Goal: Task Accomplishment & Management: Use online tool/utility

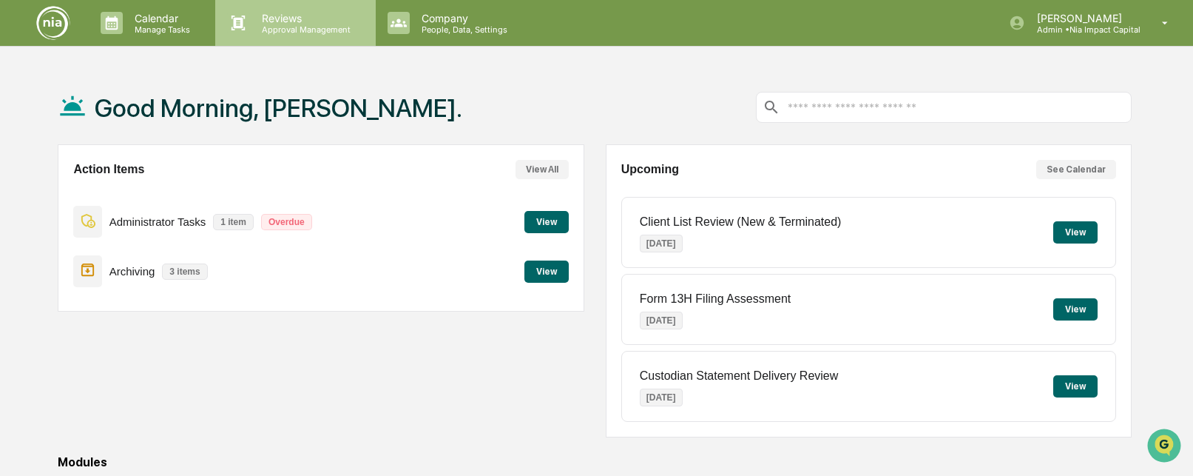
click at [286, 39] on div "Reviews Approval Management" at bounding box center [295, 23] width 160 height 46
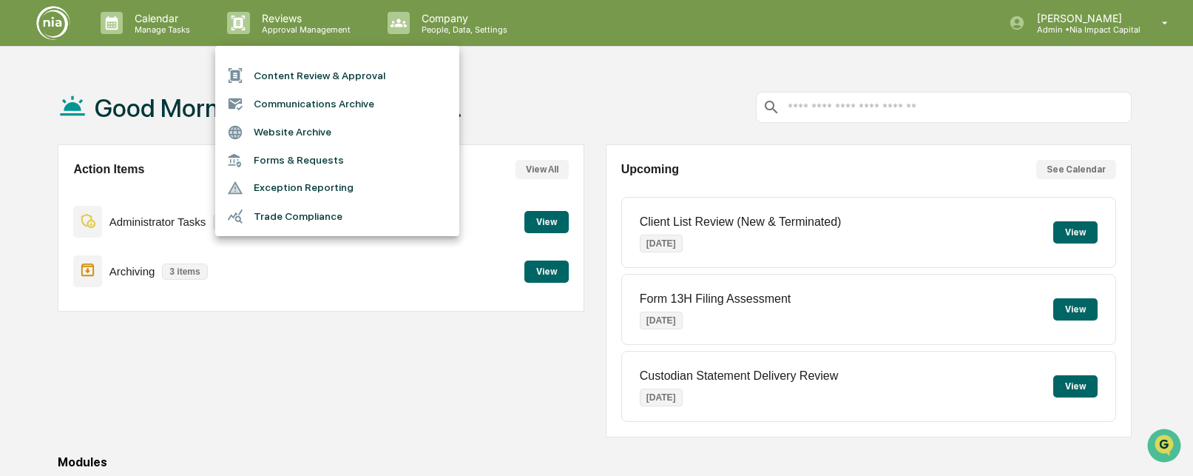
click at [286, 79] on li "Content Review & Approval" at bounding box center [337, 75] width 244 height 28
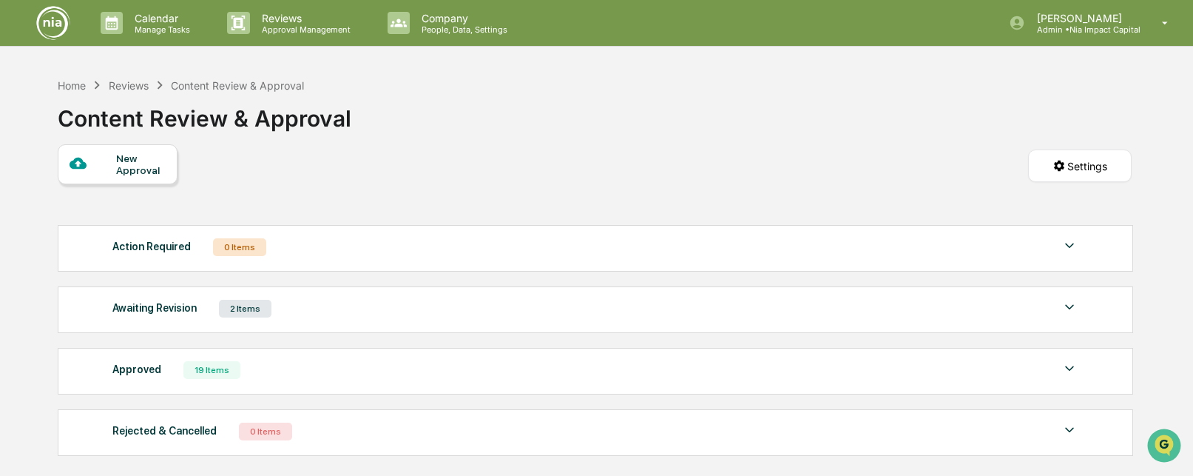
click at [411, 327] on div "Awaiting Revision 2 Items File Name Review Id Created Date Requested By Complia…" at bounding box center [596, 309] width 1076 height 47
click at [414, 315] on div "Awaiting Revision 2 Items" at bounding box center [595, 308] width 967 height 21
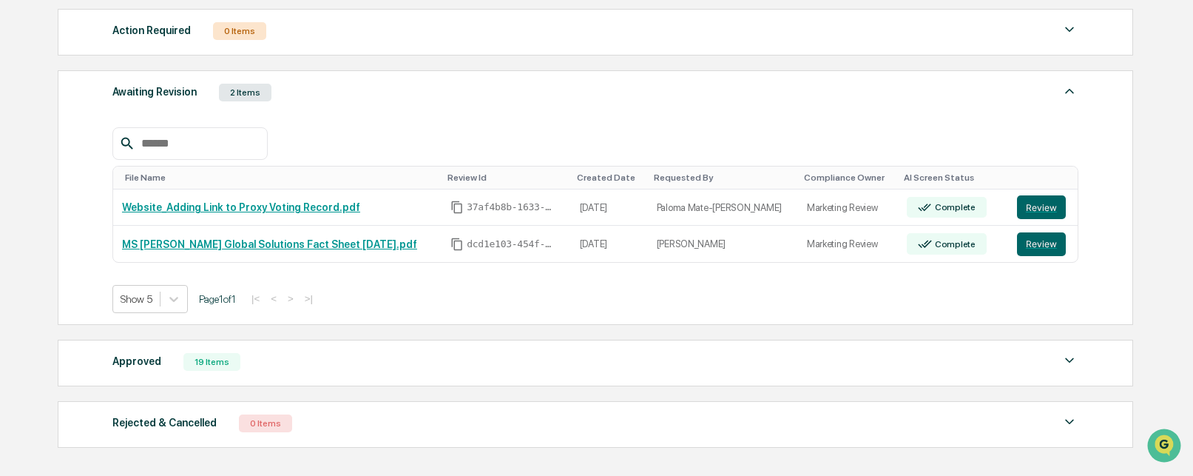
scroll to position [308, 0]
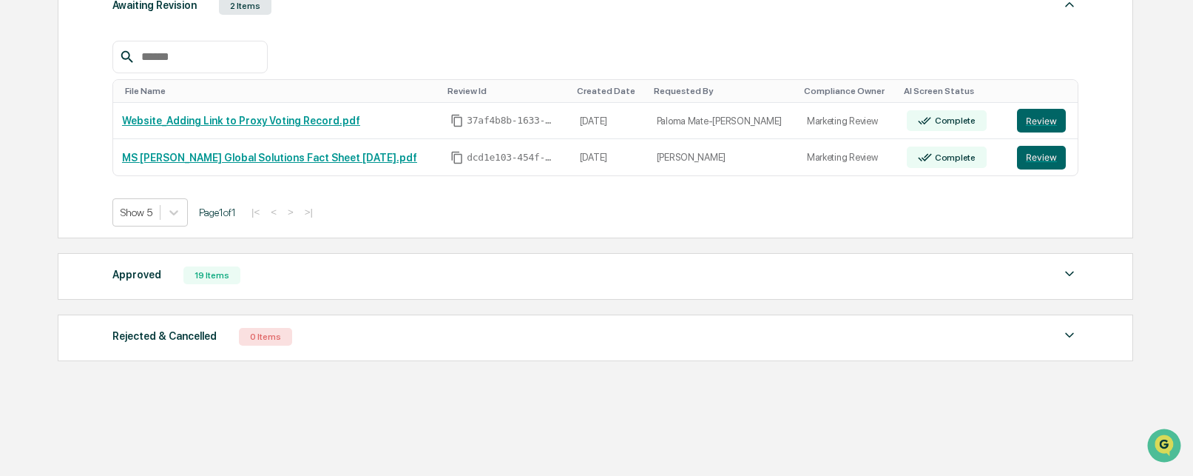
click at [345, 292] on div "Approved 19 Items File Name Review Id Created Date Requested By Compliance Owne…" at bounding box center [596, 276] width 1076 height 47
click at [348, 279] on div "Approved 19 Items" at bounding box center [595, 275] width 967 height 21
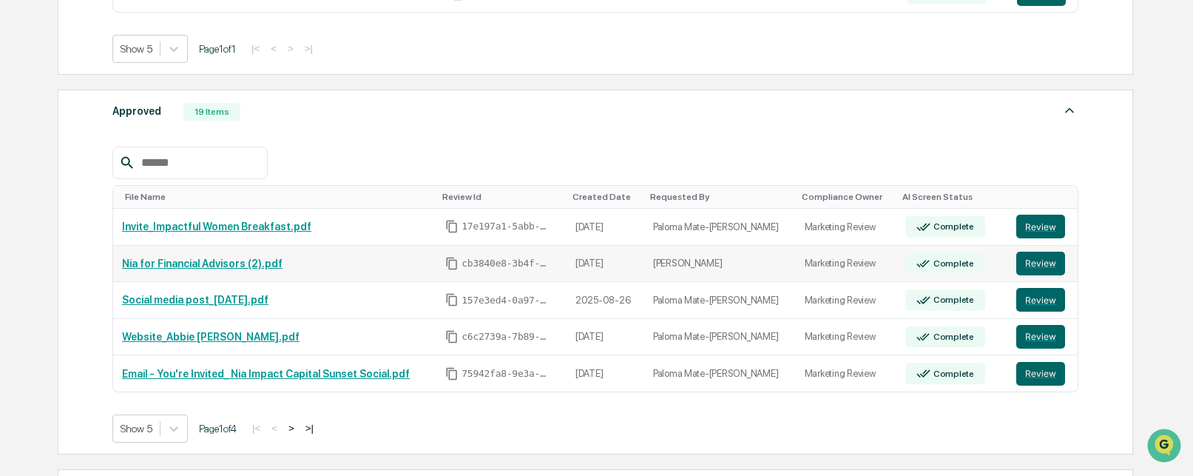
scroll to position [501, 0]
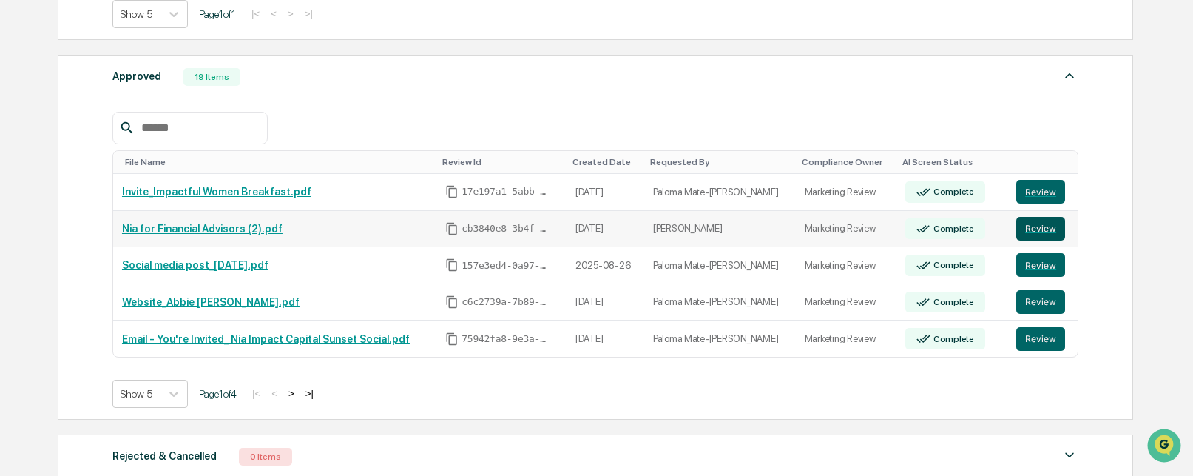
click at [1024, 233] on button "Review" at bounding box center [1041, 229] width 49 height 24
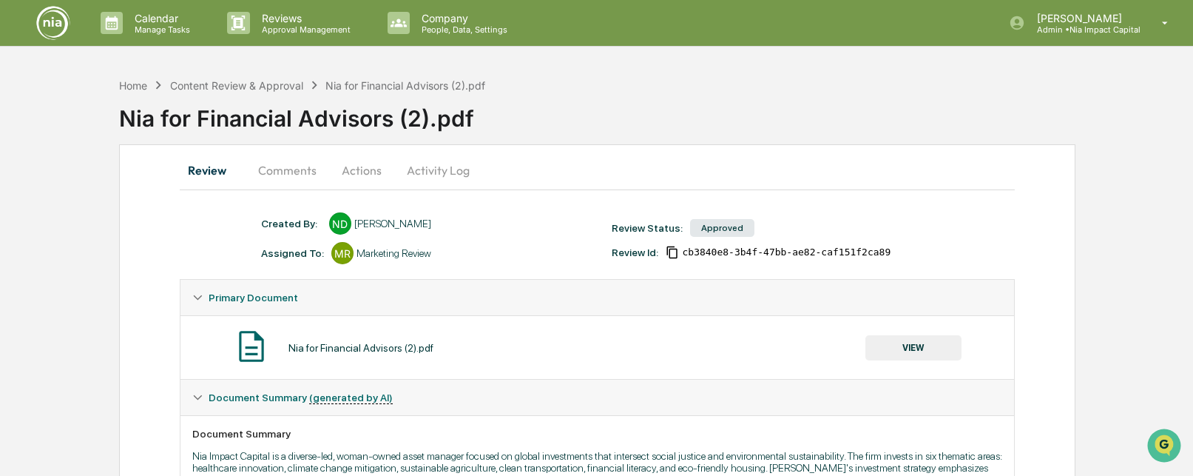
click at [313, 169] on button "Comments" at bounding box center [287, 170] width 82 height 36
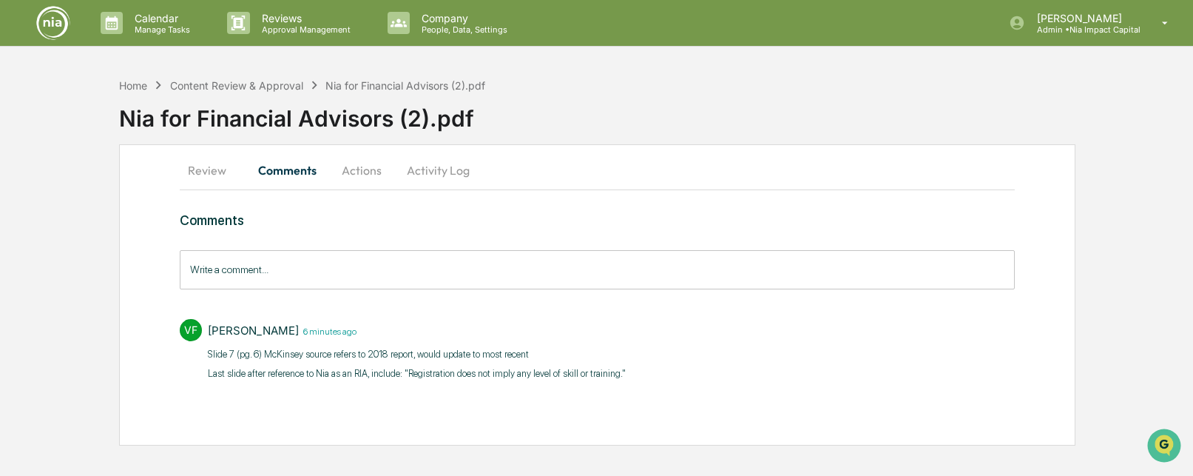
click at [433, 177] on button "Activity Log" at bounding box center [438, 170] width 87 height 36
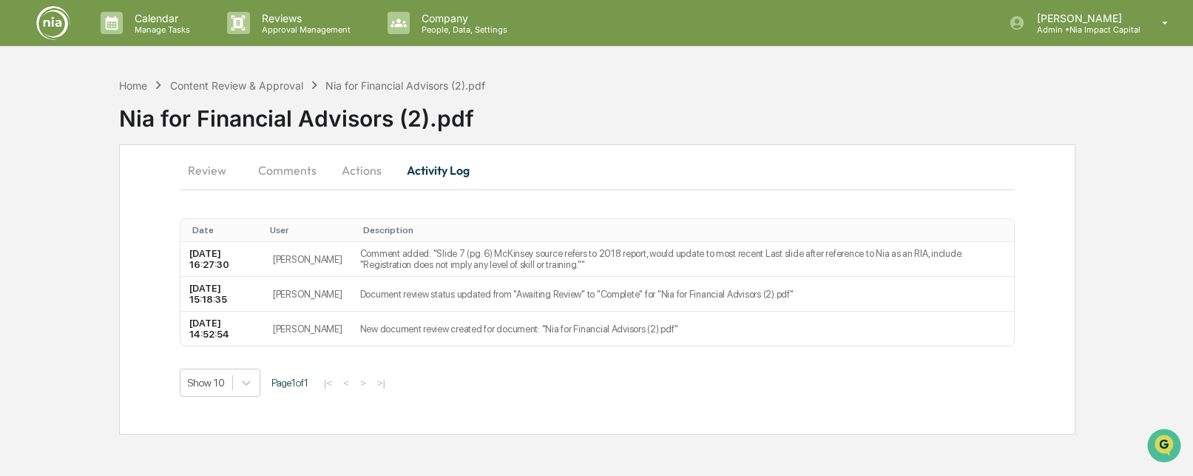
click at [361, 180] on button "Actions" at bounding box center [362, 170] width 67 height 36
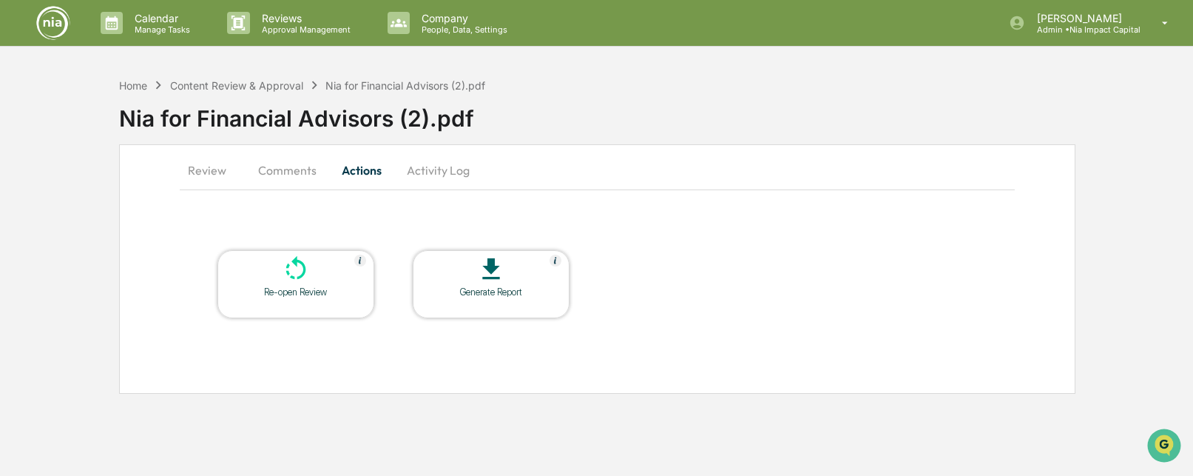
click at [300, 283] on icon at bounding box center [296, 270] width 30 height 30
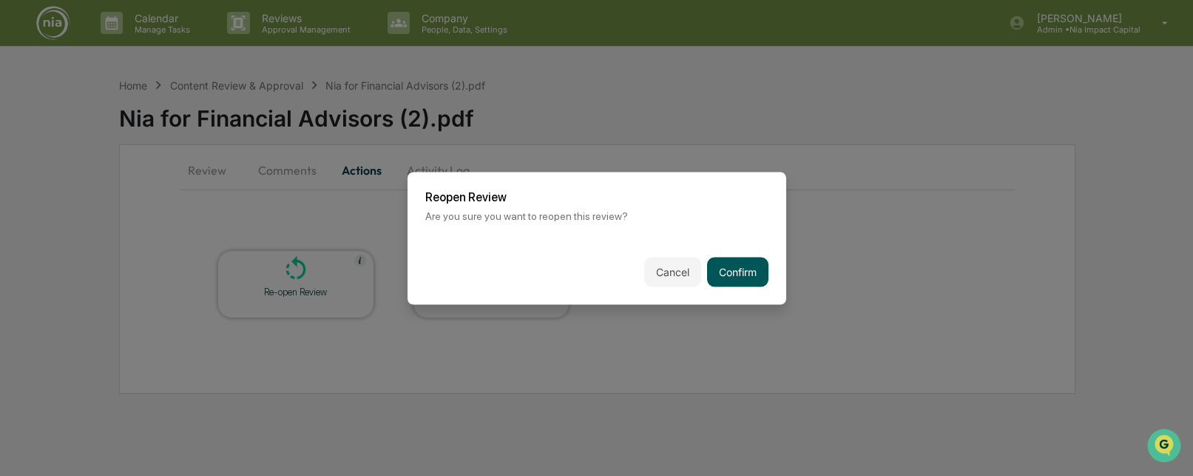
click at [754, 280] on button "Confirm" at bounding box center [737, 272] width 61 height 30
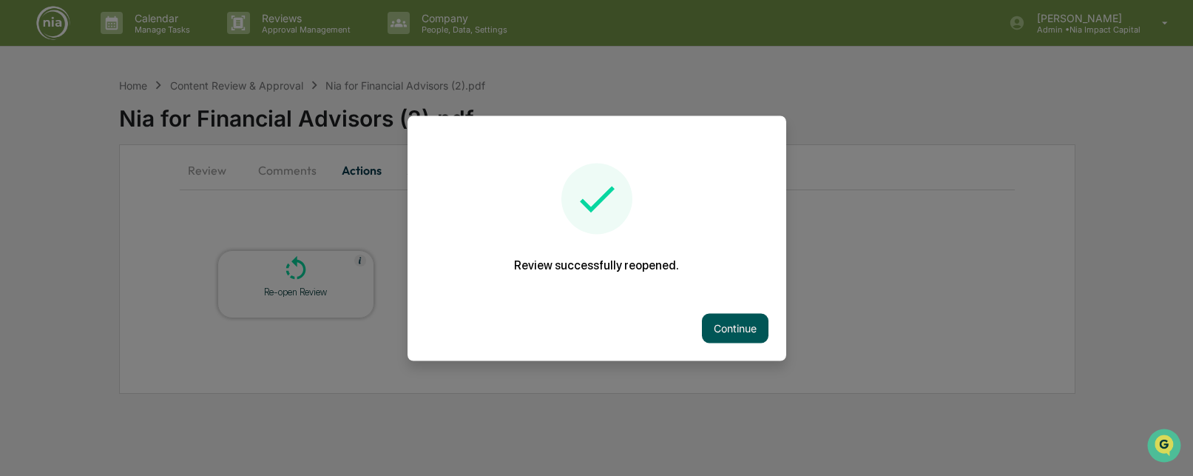
click at [743, 326] on button "Continue" at bounding box center [735, 328] width 67 height 30
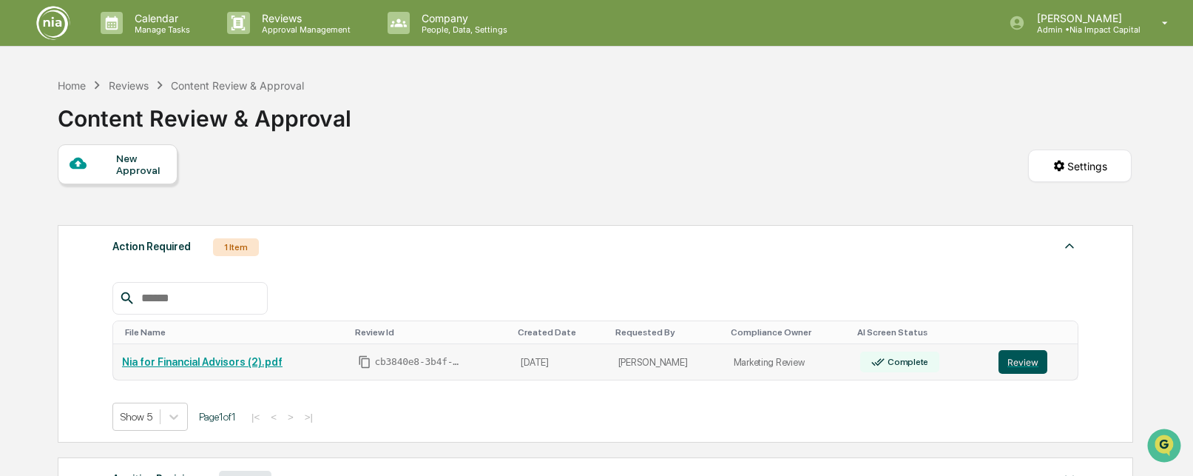
click at [1012, 366] on button "Review" at bounding box center [1023, 362] width 49 height 24
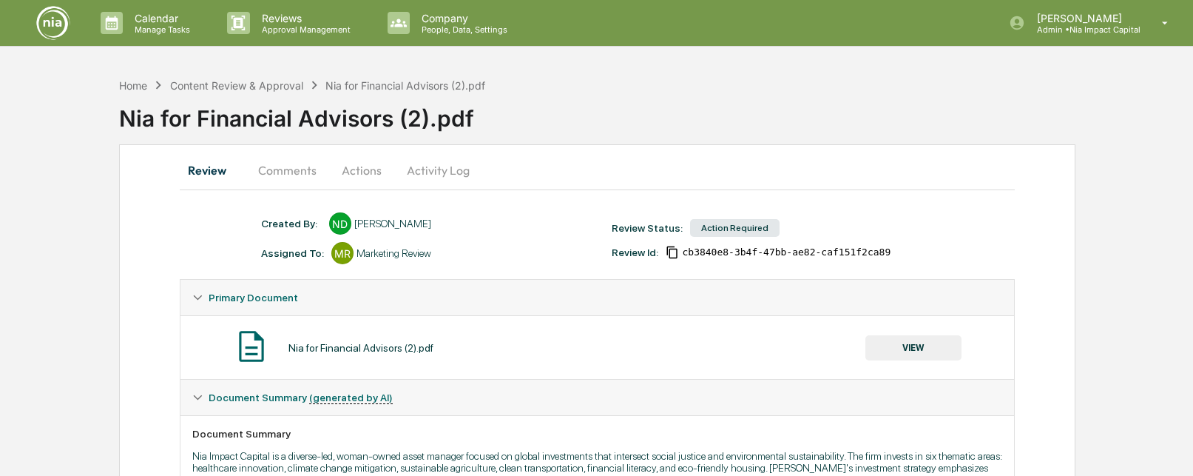
click at [434, 181] on button "Activity Log" at bounding box center [438, 170] width 87 height 36
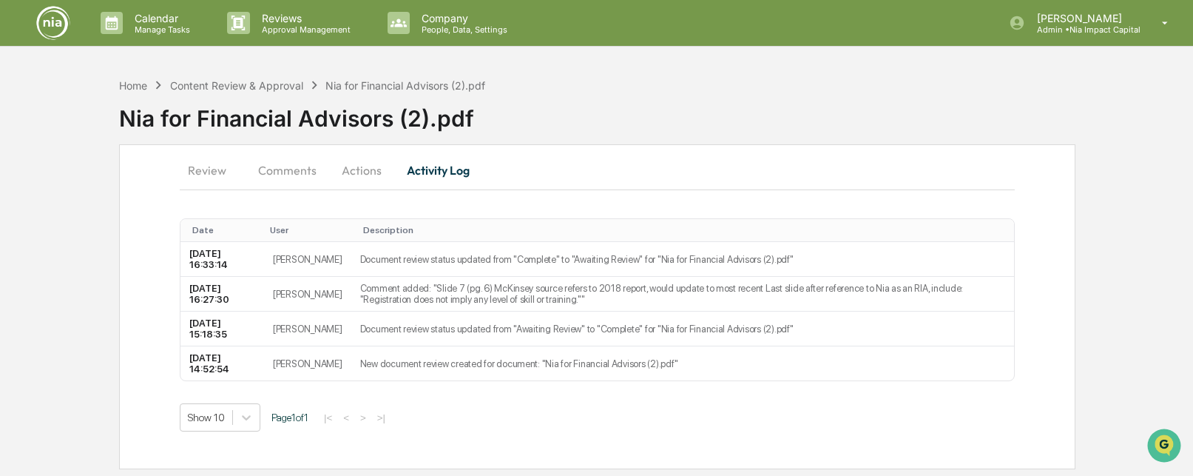
click at [376, 177] on button "Actions" at bounding box center [362, 170] width 67 height 36
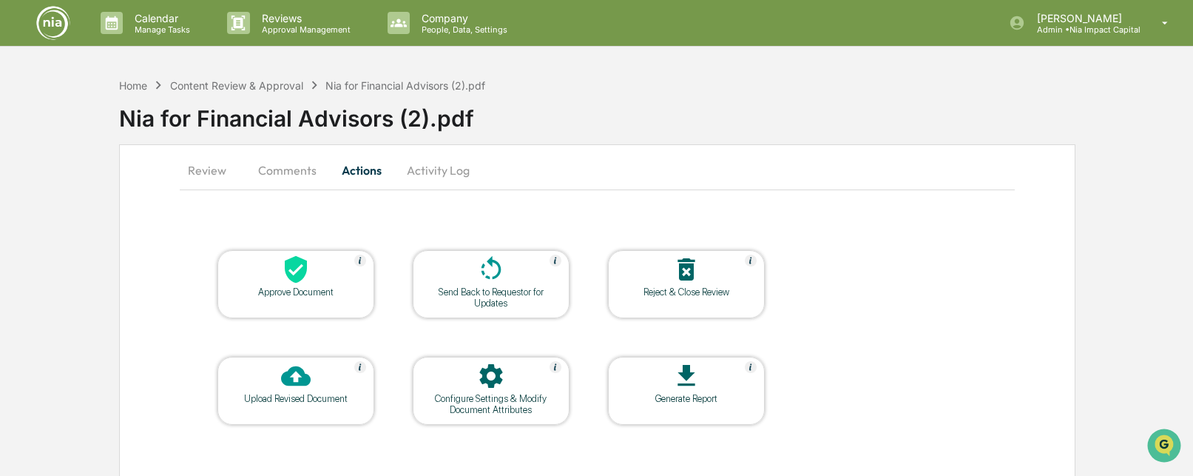
click at [320, 383] on div at bounding box center [296, 377] width 148 height 32
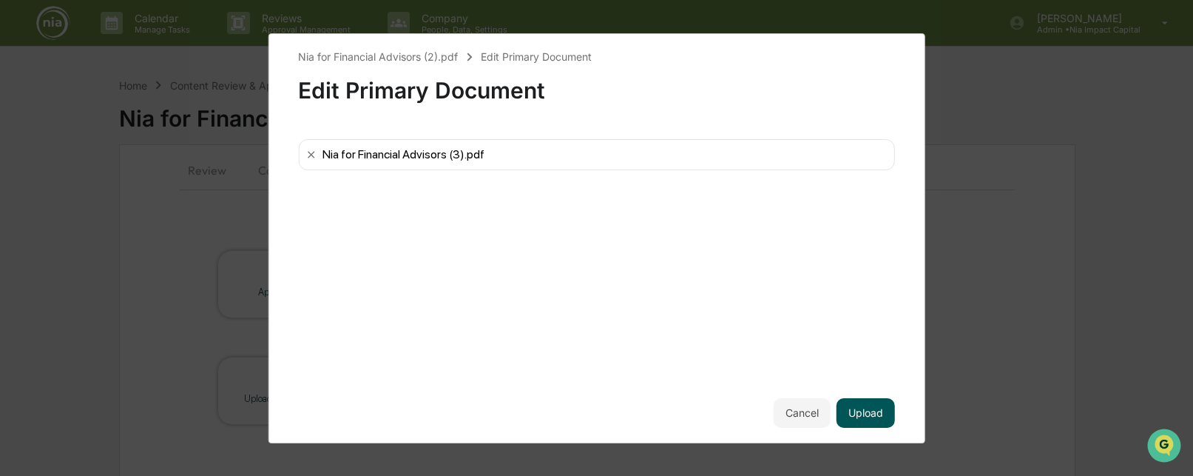
click at [878, 420] on button "Upload" at bounding box center [866, 413] width 58 height 30
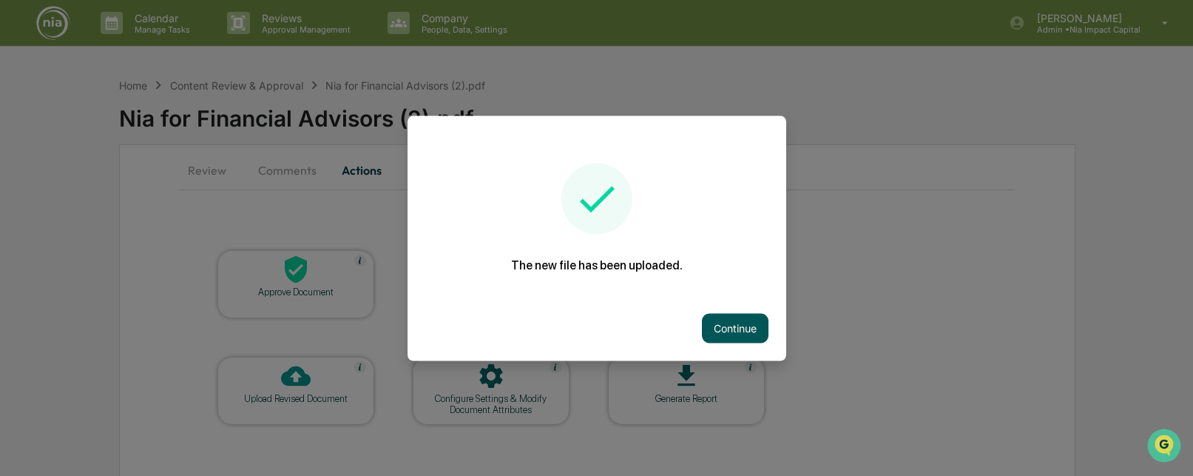
click at [712, 331] on button "Continue" at bounding box center [735, 328] width 67 height 30
